Goal: Navigation & Orientation: Find specific page/section

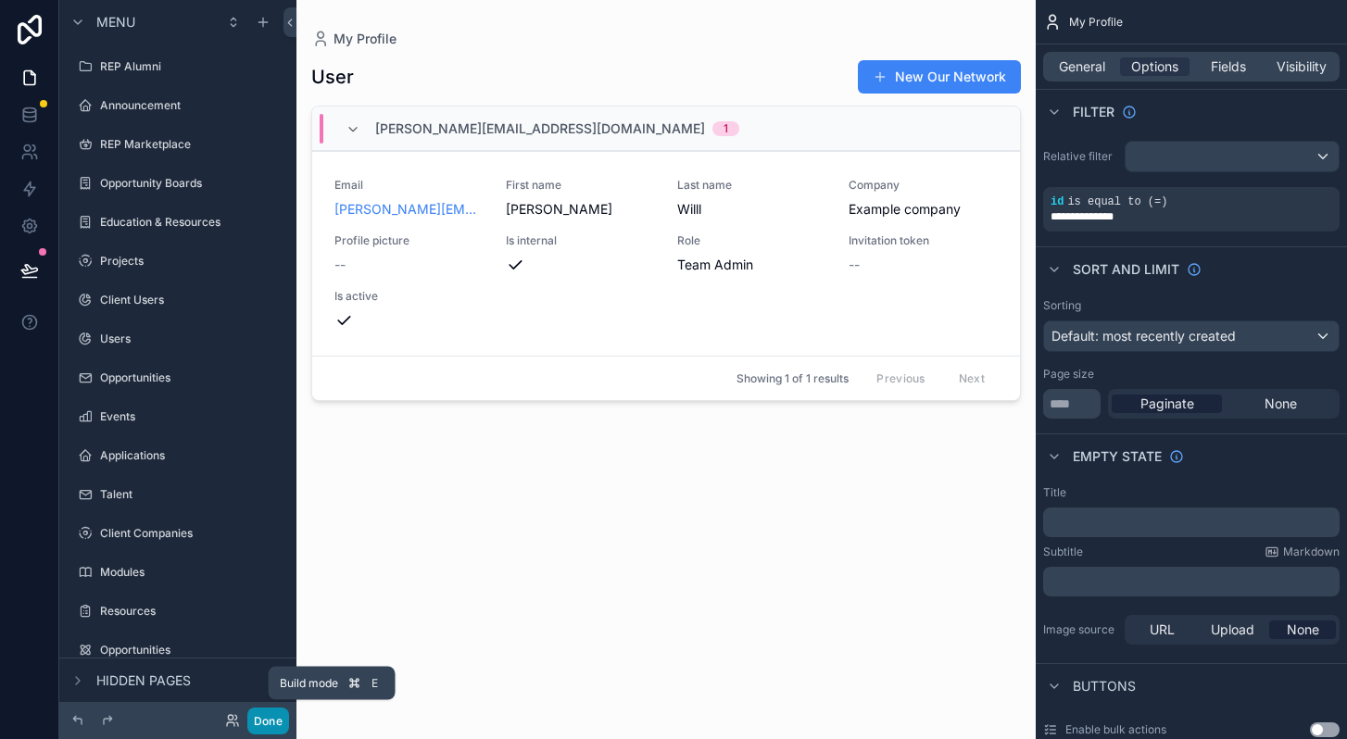
click at [260, 724] on button "Done" at bounding box center [268, 721] width 42 height 27
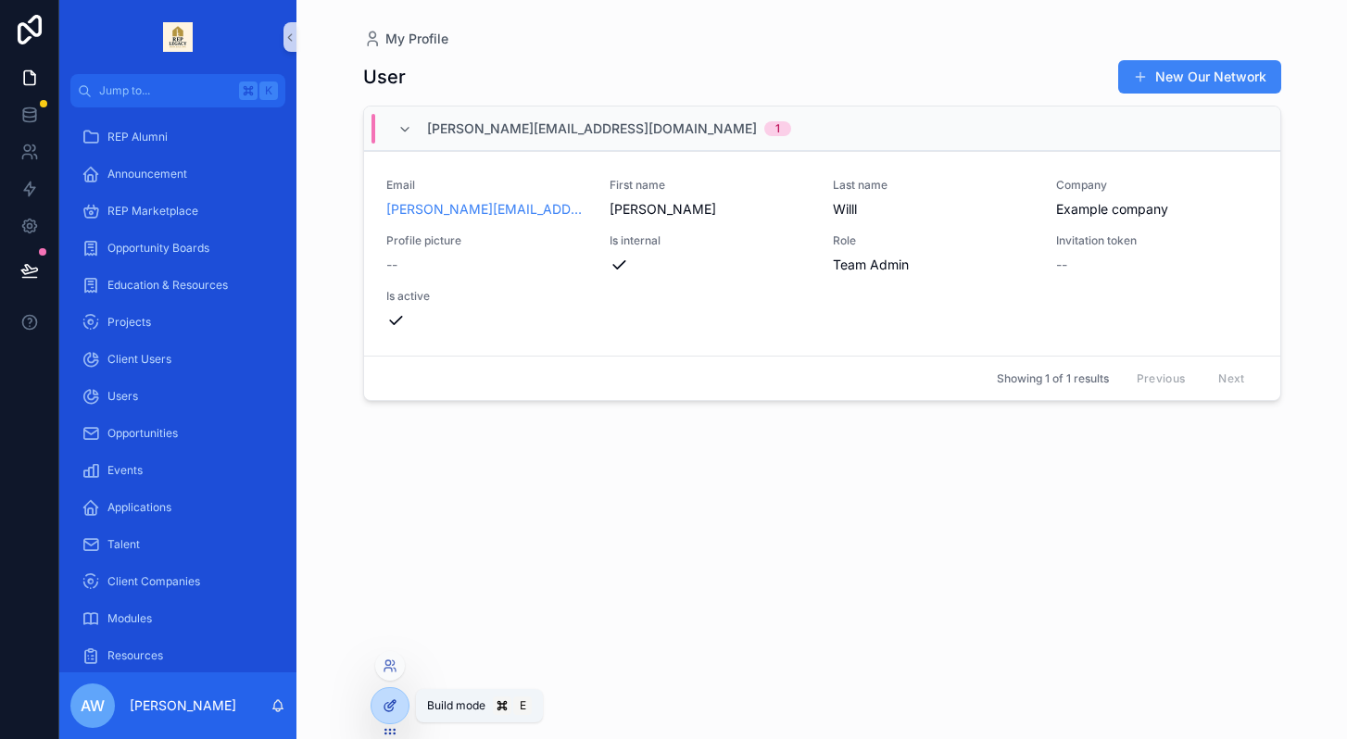
click at [382, 705] on div at bounding box center [389, 705] width 37 height 35
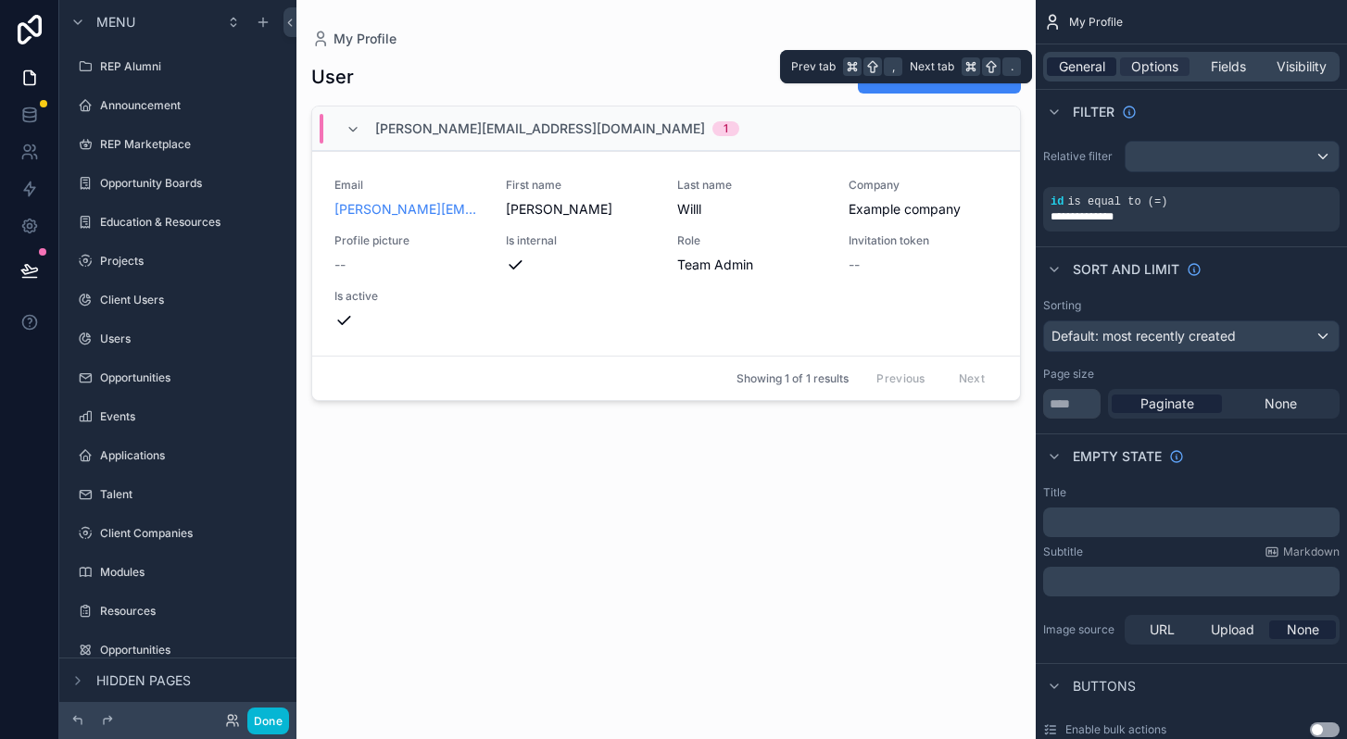
click at [1085, 71] on span "General" at bounding box center [1082, 66] width 46 height 19
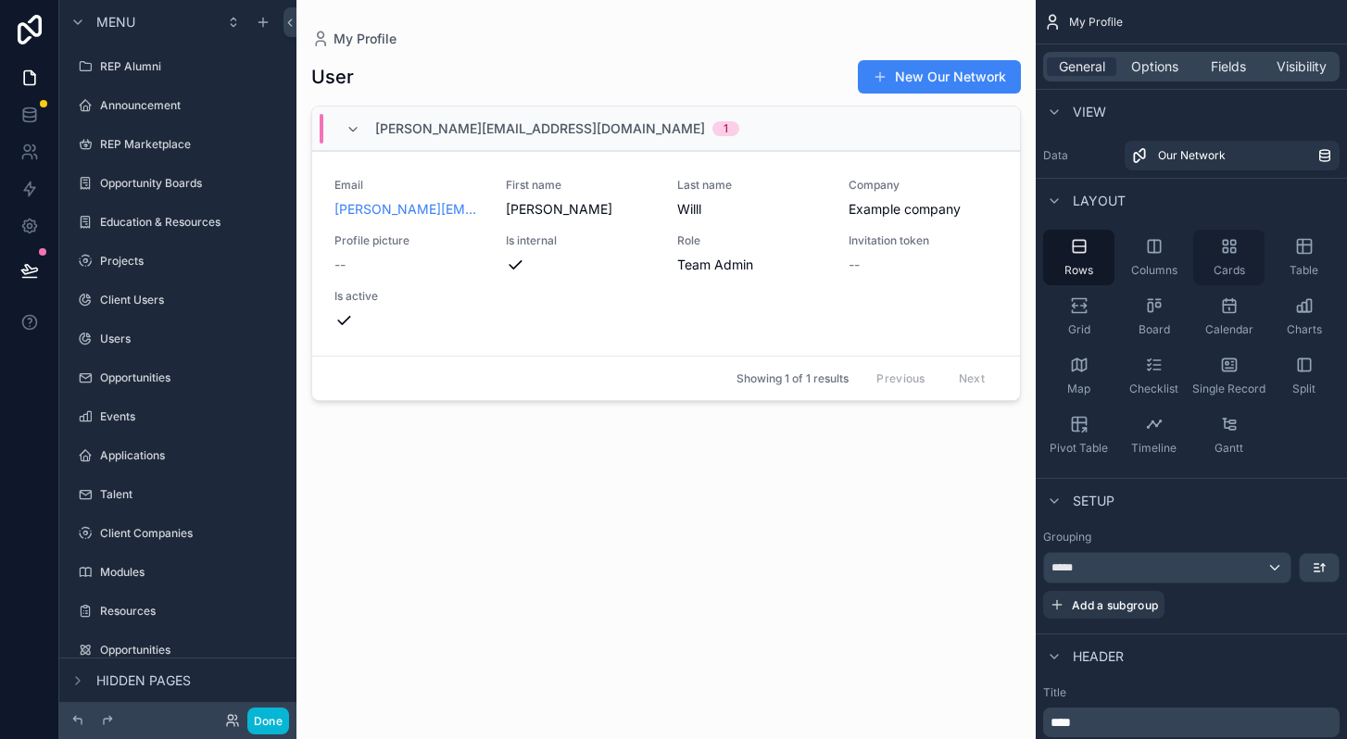
click at [1229, 245] on icon "scrollable content" at bounding box center [1229, 246] width 19 height 19
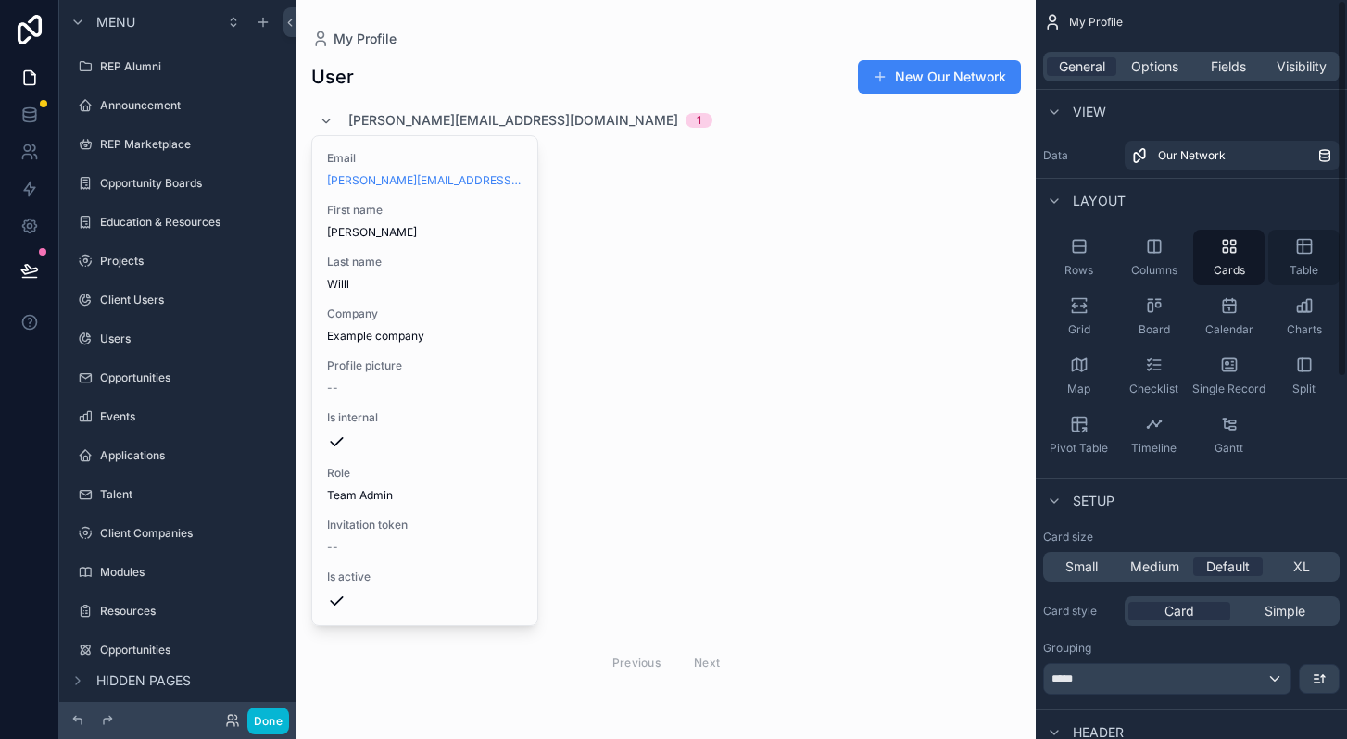
click at [1306, 250] on icon "scrollable content" at bounding box center [1304, 246] width 19 height 19
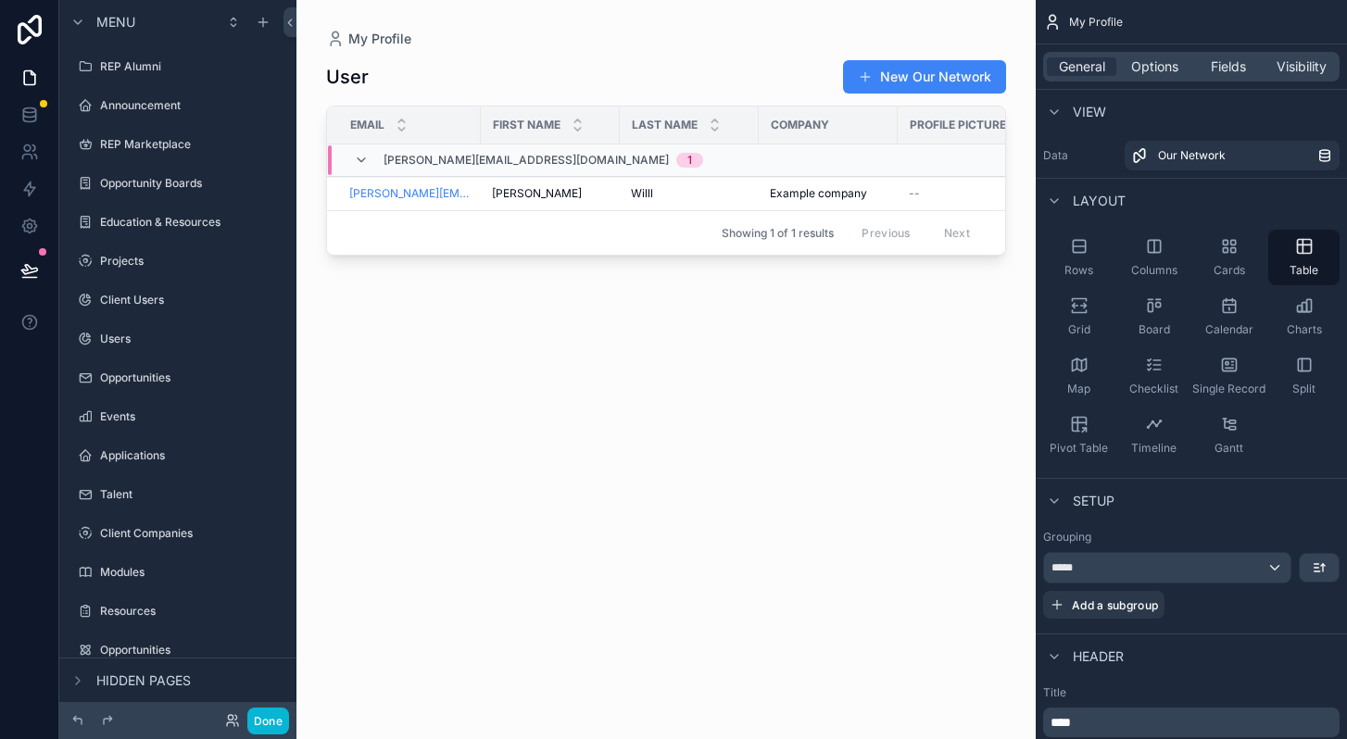
click at [894, 81] on div "scrollable content" at bounding box center [665, 358] width 739 height 717
click at [880, 80] on button "New Our Network" at bounding box center [924, 76] width 163 height 33
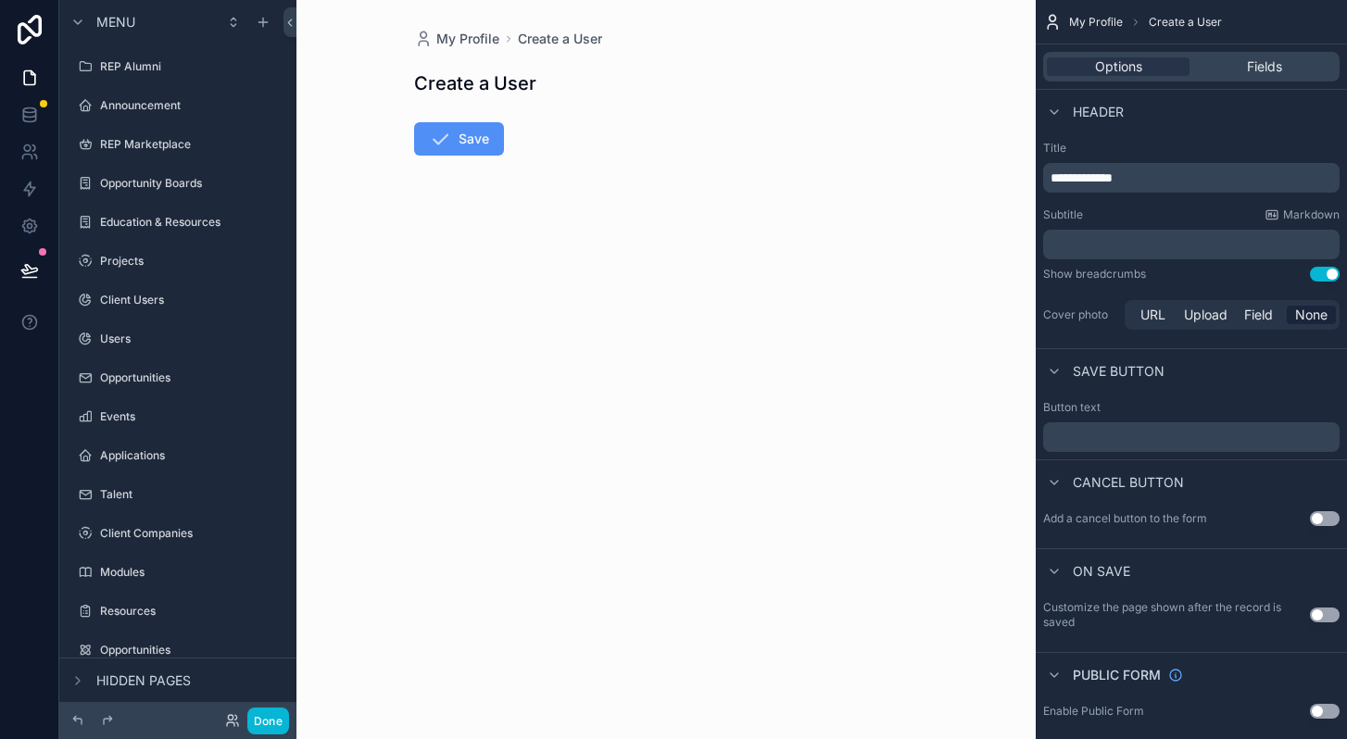
click at [472, 142] on button "Save" at bounding box center [459, 138] width 90 height 33
click at [560, 41] on span "Create a User" at bounding box center [560, 39] width 84 height 19
click at [139, 61] on label "REP Alumni" at bounding box center [174, 66] width 148 height 15
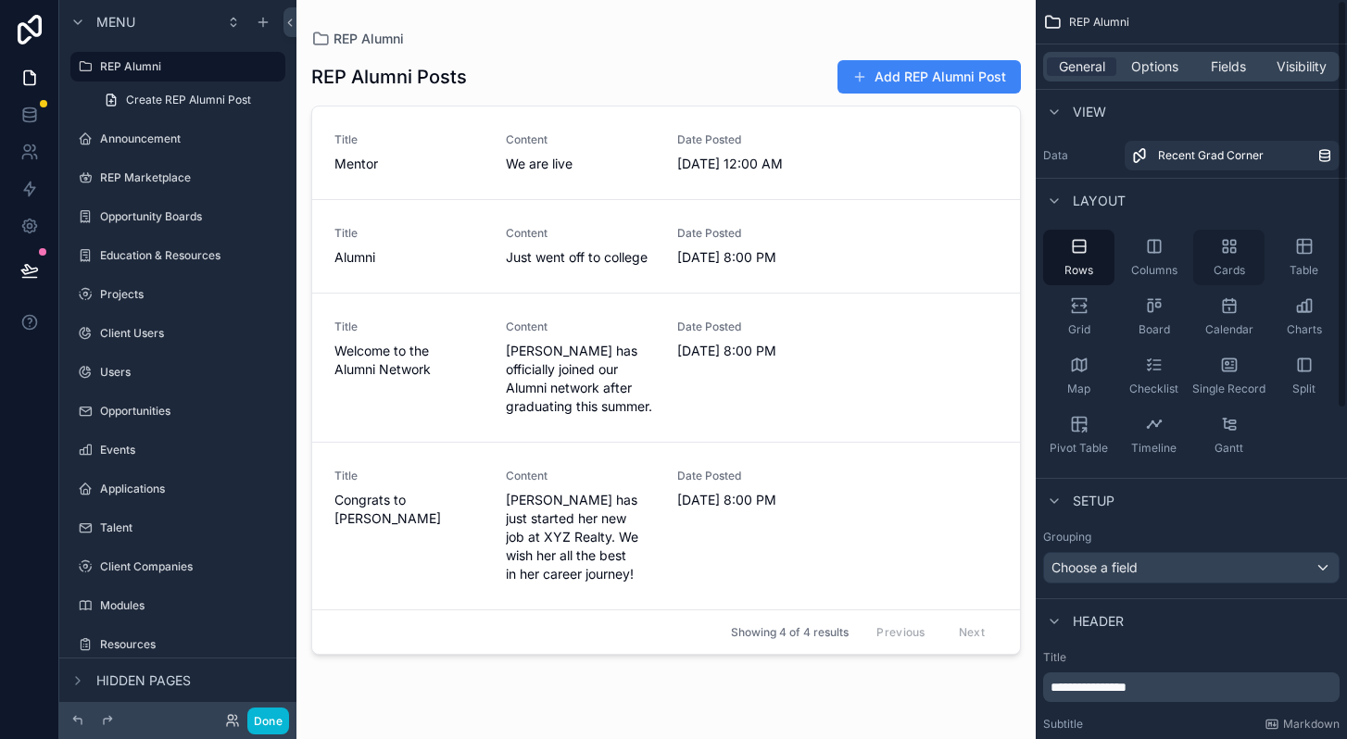
click at [1222, 250] on icon "scrollable content" at bounding box center [1229, 246] width 19 height 19
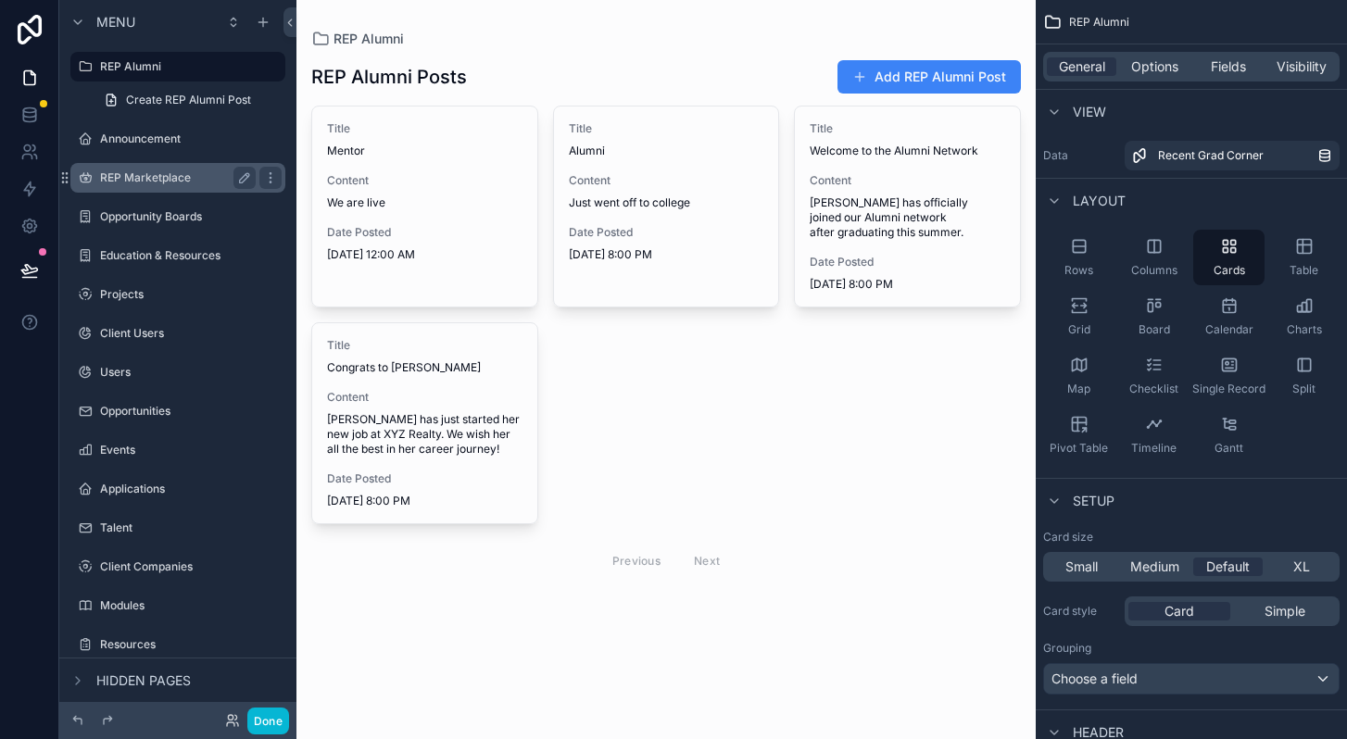
click at [138, 173] on label "REP Marketplace" at bounding box center [174, 177] width 148 height 15
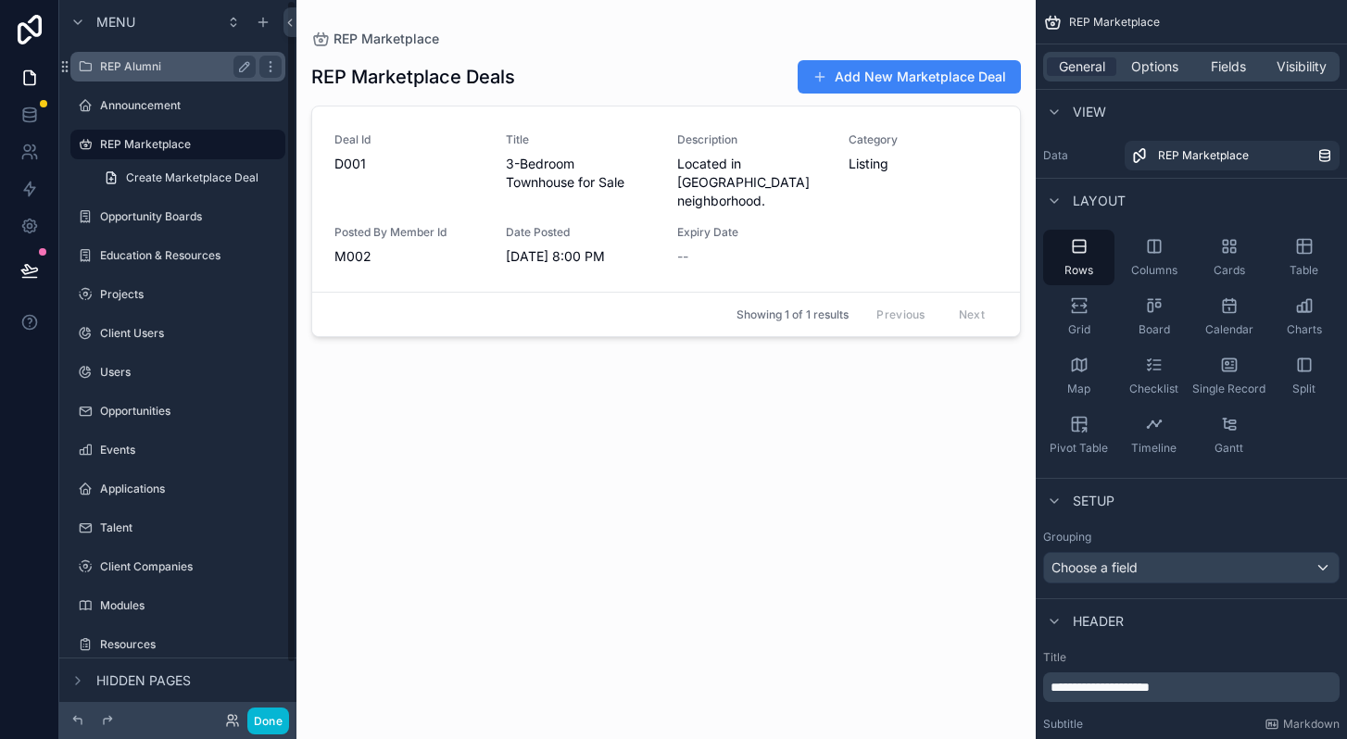
click at [131, 59] on label "REP Alumni" at bounding box center [174, 66] width 148 height 15
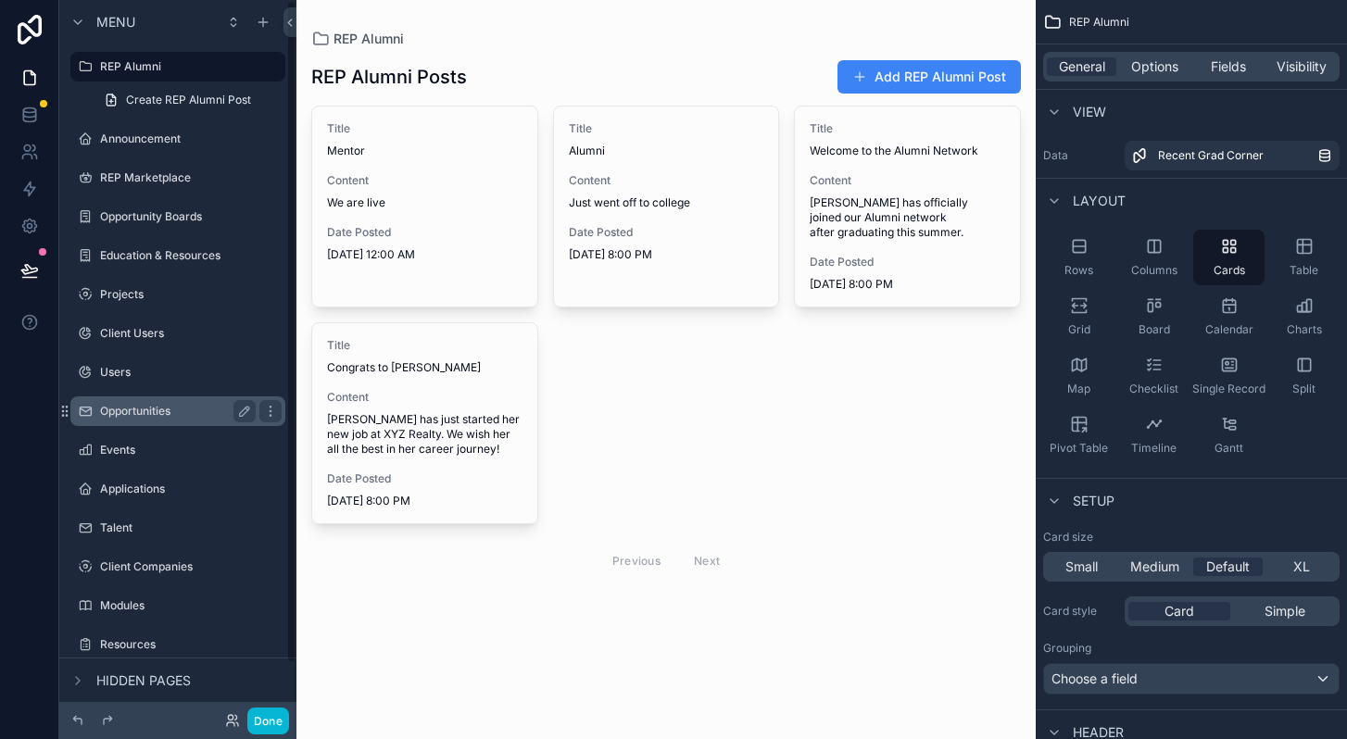
click at [166, 411] on label "Opportunities" at bounding box center [174, 411] width 148 height 15
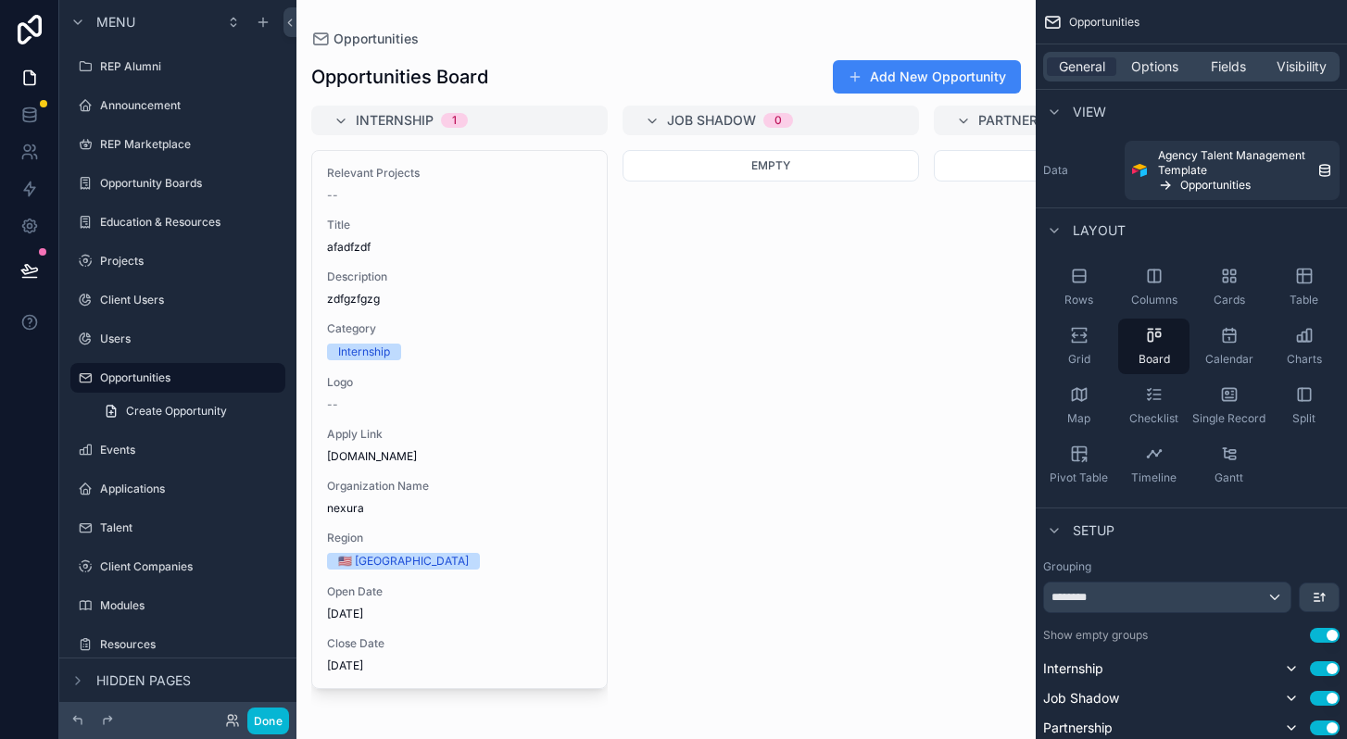
click at [363, 460] on div "scrollable content" at bounding box center [665, 369] width 739 height 739
click at [1159, 72] on span "Options" at bounding box center [1154, 66] width 47 height 19
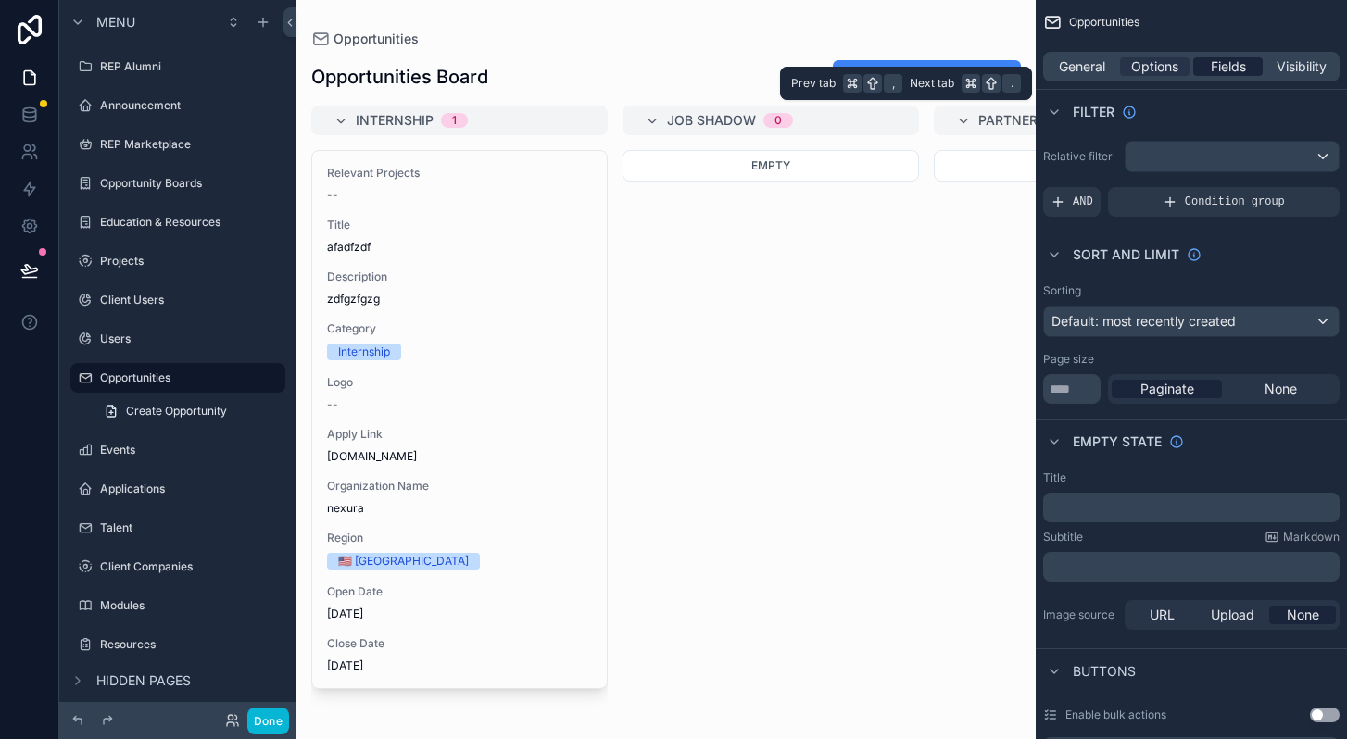
click at [1217, 67] on span "Fields" at bounding box center [1228, 66] width 35 height 19
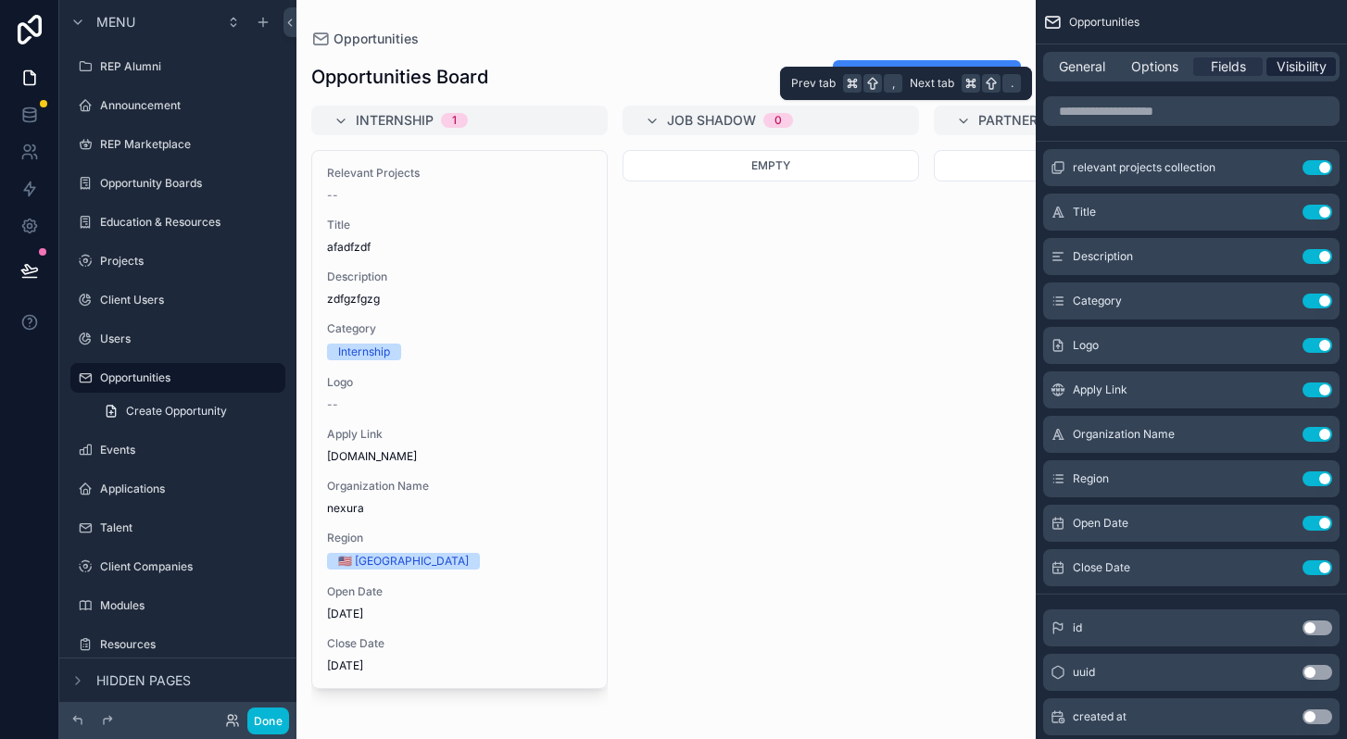
click at [1268, 74] on div "Visibility" at bounding box center [1300, 66] width 69 height 19
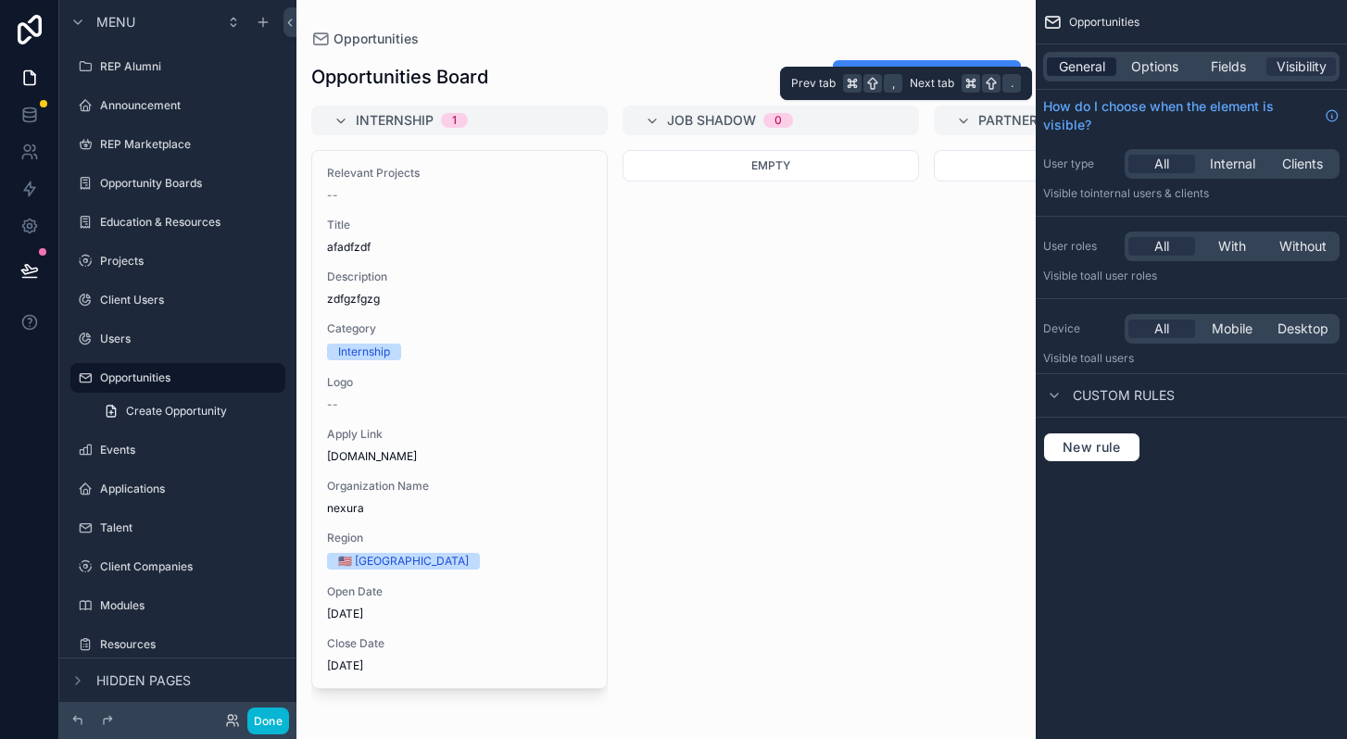
click at [1068, 68] on span "General" at bounding box center [1082, 66] width 46 height 19
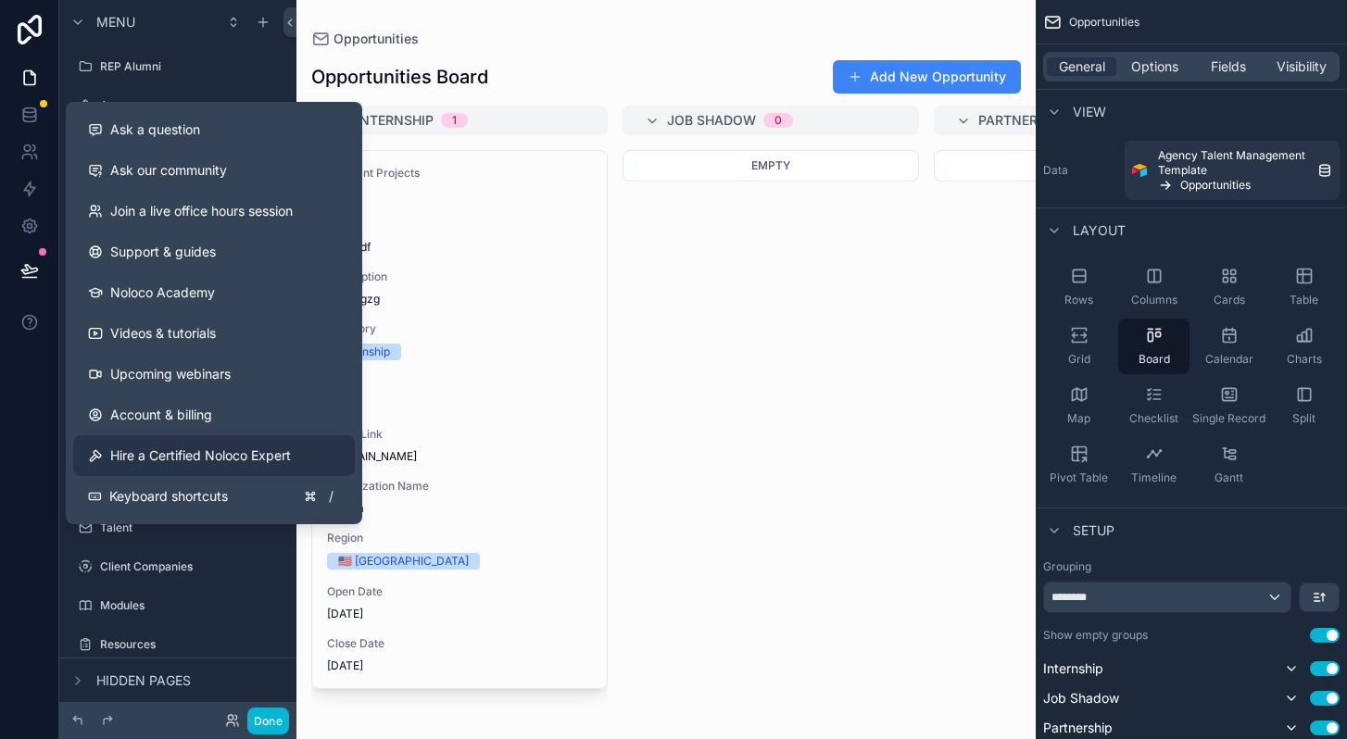
click at [264, 455] on span "Hire a Certified Noloco Expert" at bounding box center [200, 456] width 181 height 19
